Goal: Information Seeking & Learning: Learn about a topic

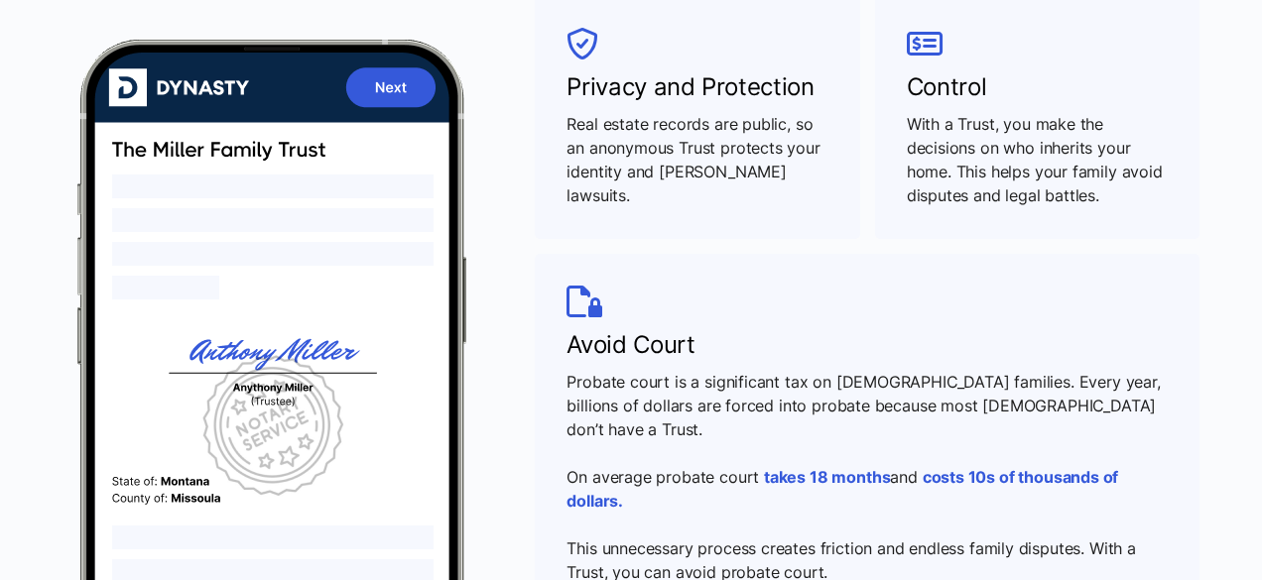
scroll to position [992, 0]
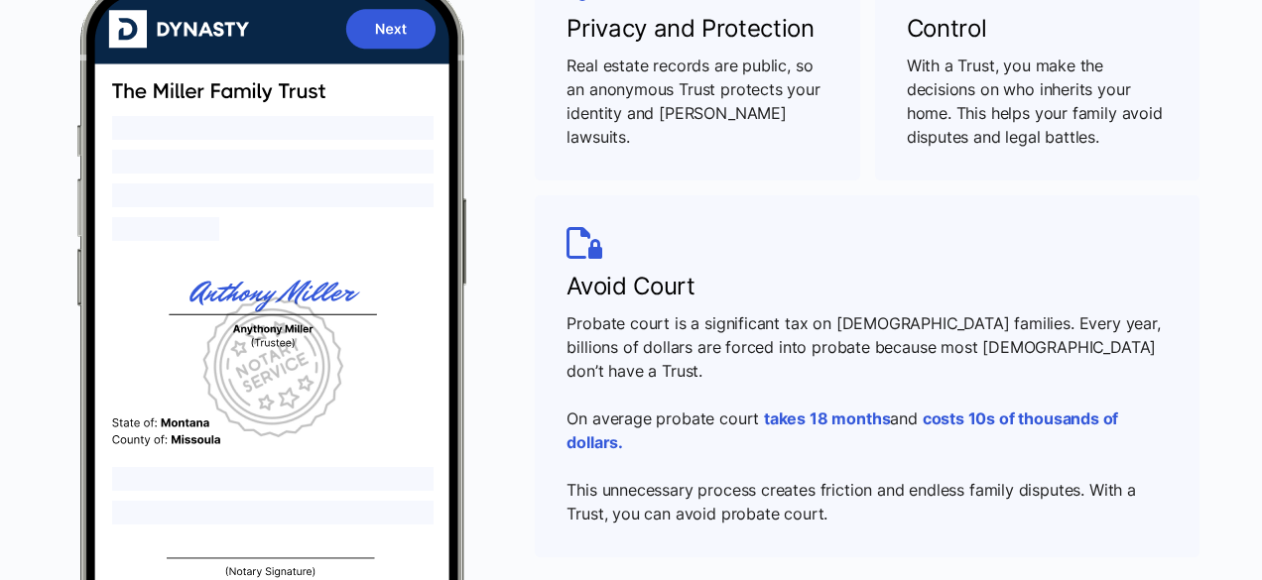
scroll to position [1191, 0]
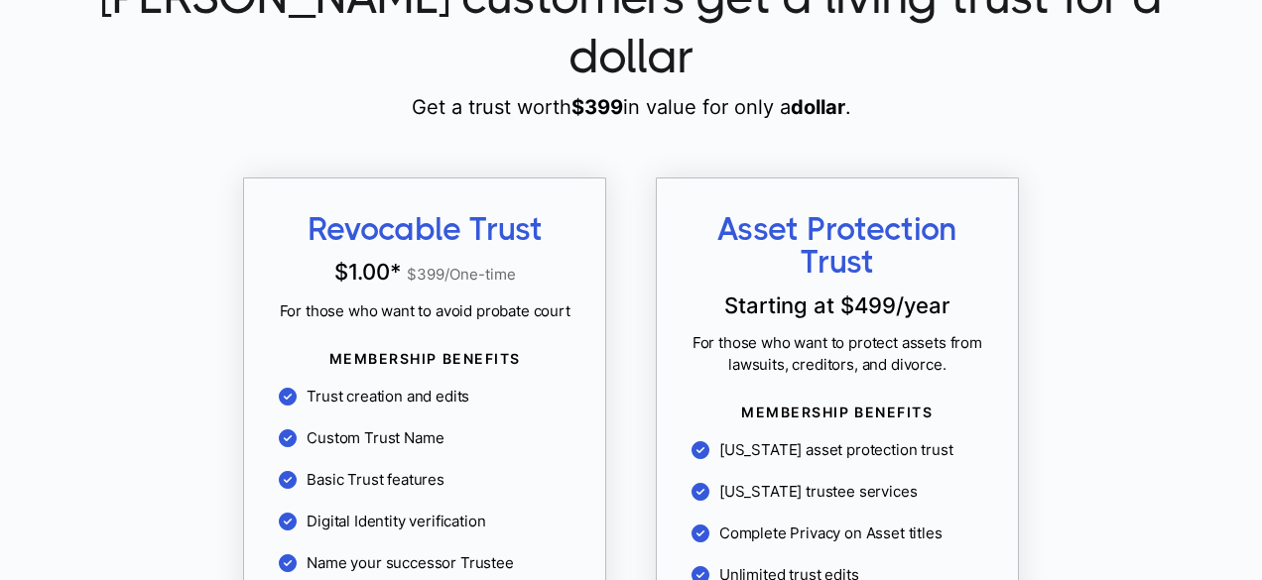
scroll to position [1786, 0]
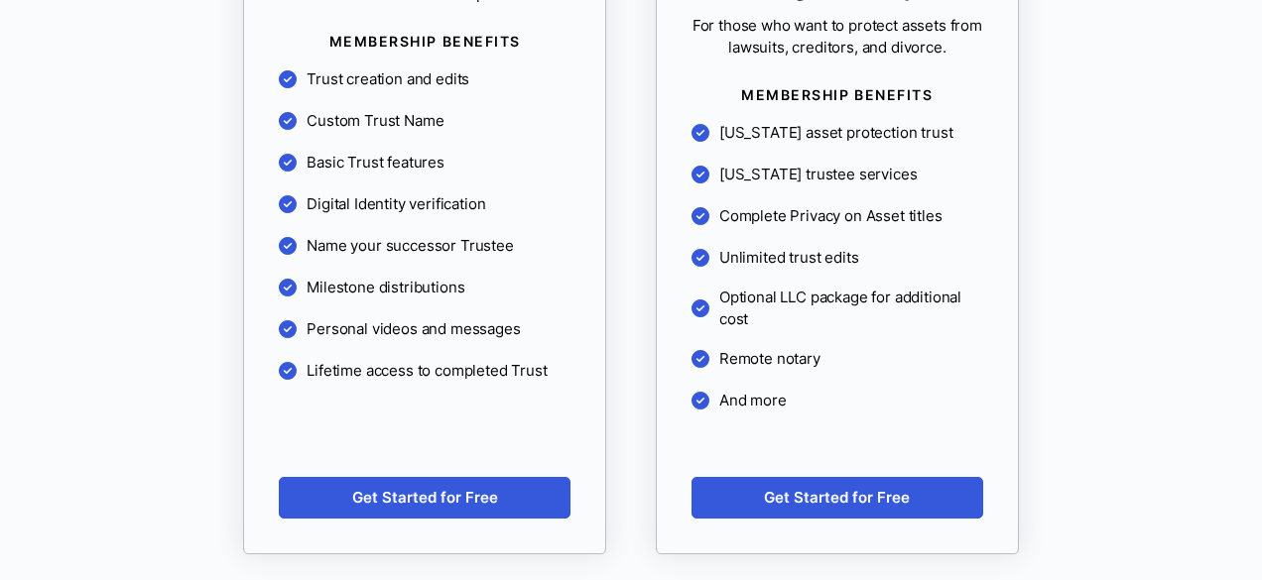
scroll to position [1984, 0]
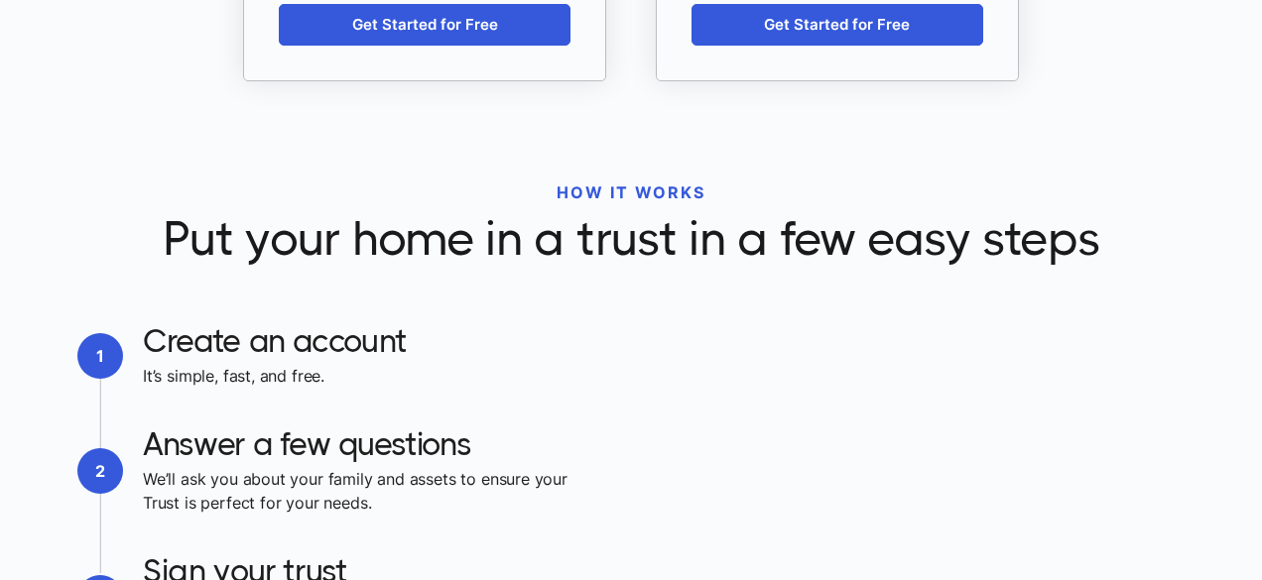
scroll to position [2580, 0]
